Goal: Find specific page/section

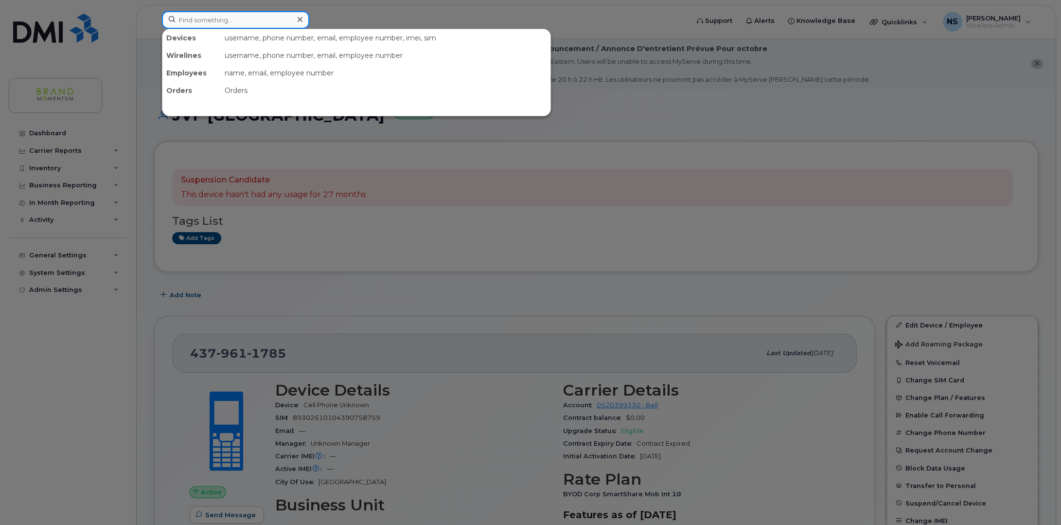
click at [228, 19] on input at bounding box center [235, 20] width 147 height 18
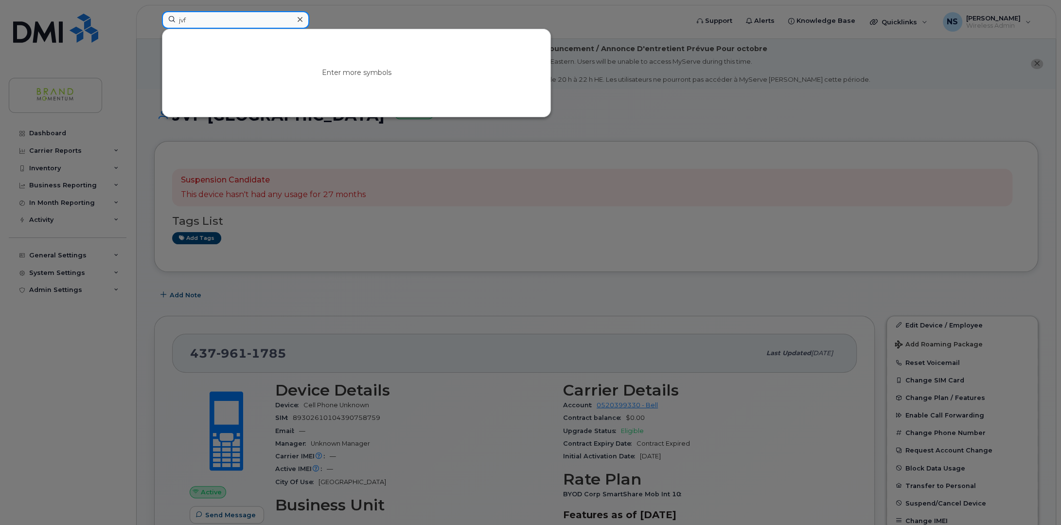
type input "jvf"
click at [371, 83] on link "Go to Sign In Page" at bounding box center [356, 81] width 75 height 18
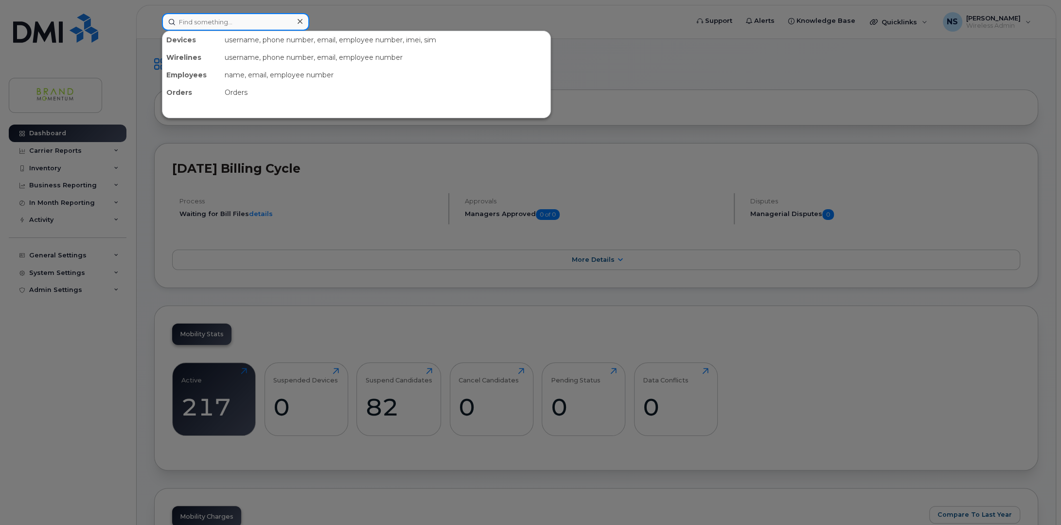
click at [249, 18] on input at bounding box center [235, 22] width 147 height 18
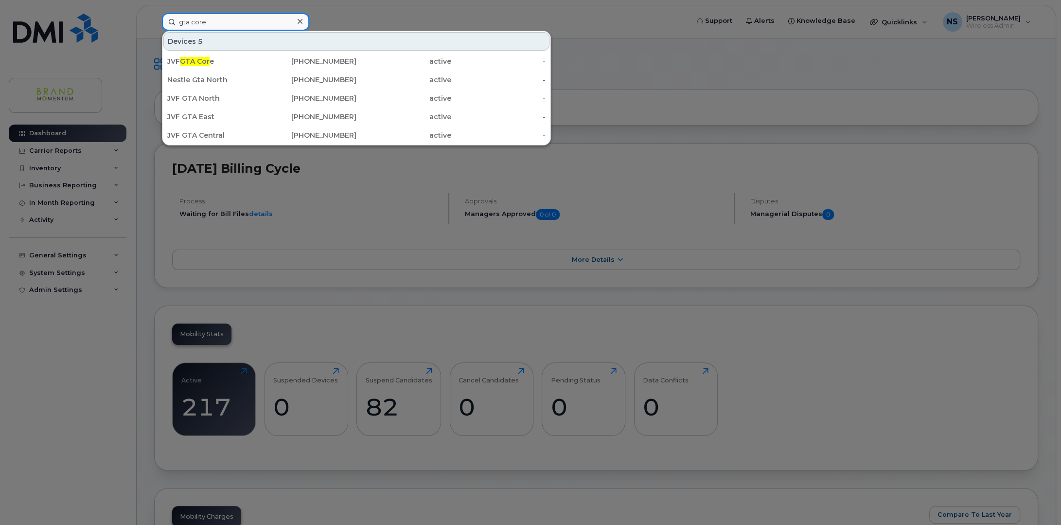
type input "gta core"
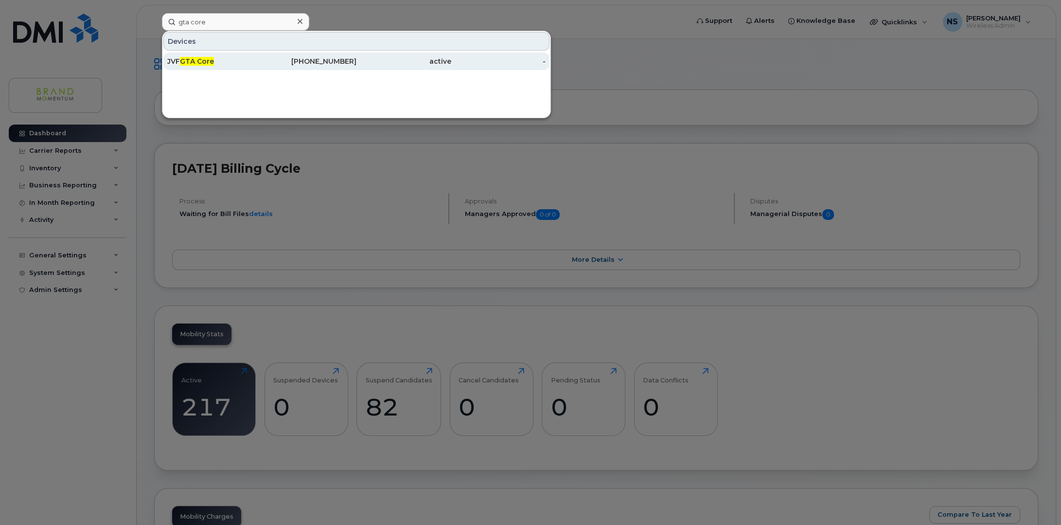
click at [187, 62] on span "GTA Core" at bounding box center [197, 61] width 34 height 9
